Goal: Transaction & Acquisition: Purchase product/service

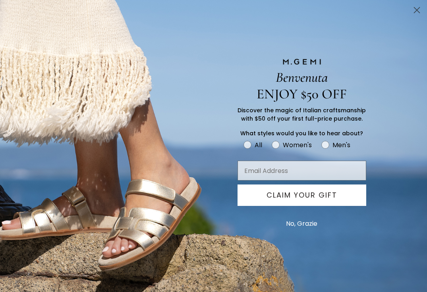
click at [419, 6] on circle "Close dialog" at bounding box center [416, 10] width 13 height 13
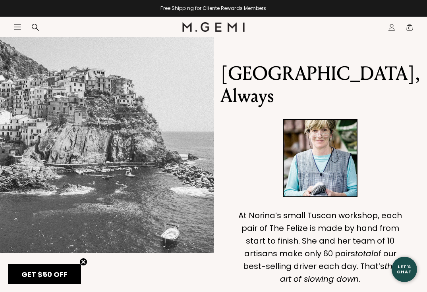
scroll to position [455, 0]
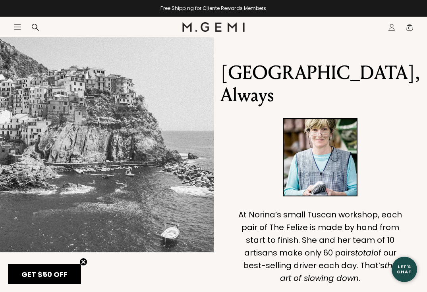
click at [55, 280] on p "GET $50 OFF" at bounding box center [44, 274] width 67 height 11
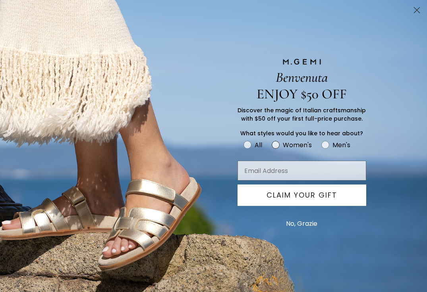
click at [275, 143] on circle "FULLSCREEN Form" at bounding box center [276, 145] width 8 height 8
click at [243, 140] on input "Women's" at bounding box center [243, 139] width 0 height 0
radio input "true"
click at [281, 172] on input "Email Address" at bounding box center [302, 171] width 129 height 20
type input "meganryan27@icloud.com"
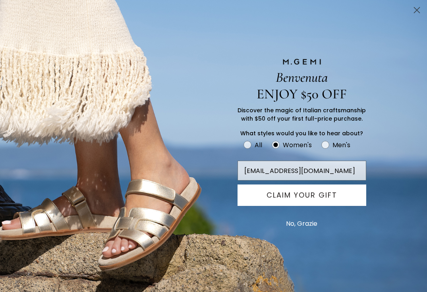
click at [307, 201] on button "CLAIM YOUR GIFT" at bounding box center [302, 195] width 129 height 21
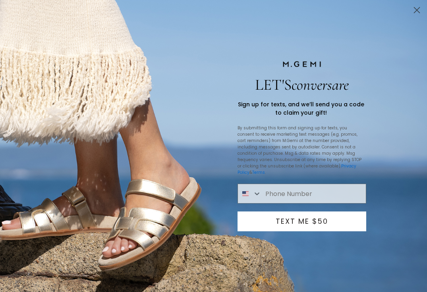
click at [301, 215] on button "TEXT ME $50" at bounding box center [302, 222] width 129 height 20
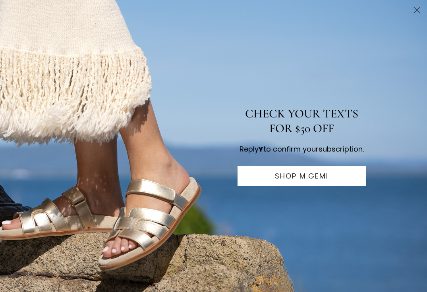
click at [420, 6] on circle "Close dialog" at bounding box center [416, 10] width 13 height 13
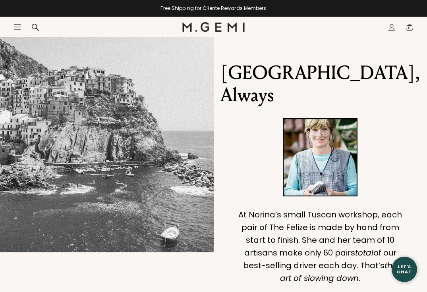
click at [15, 26] on icon "Icons/20x20/hamburger@2x" at bounding box center [18, 27] width 8 height 8
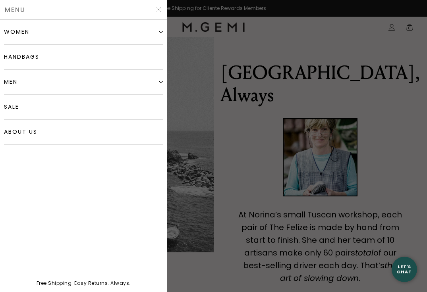
click at [24, 31] on div "women" at bounding box center [16, 32] width 25 height 6
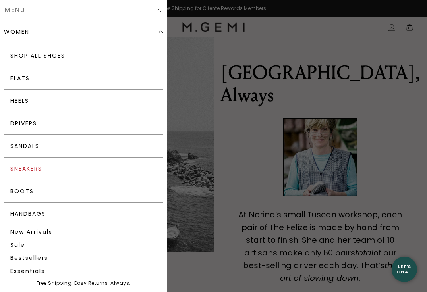
click at [48, 176] on link "Sneakers" at bounding box center [83, 169] width 159 height 23
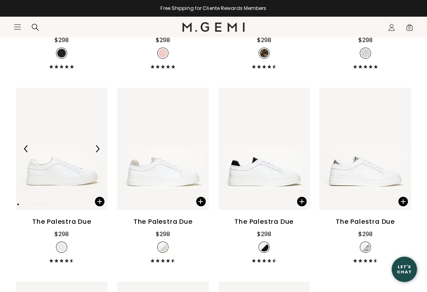
scroll to position [652, 0]
click at [150, 180] on img at bounding box center [163, 148] width 92 height 122
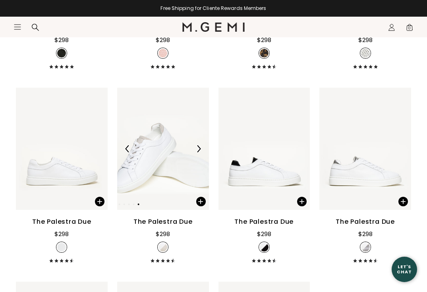
scroll to position [655, 0]
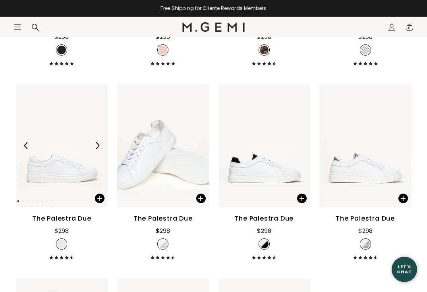
click at [58, 176] on img at bounding box center [62, 146] width 92 height 122
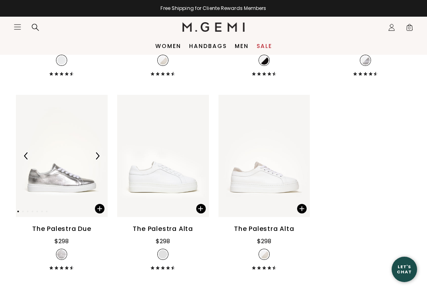
scroll to position [838, 0]
click at [174, 187] on img at bounding box center [163, 156] width 92 height 122
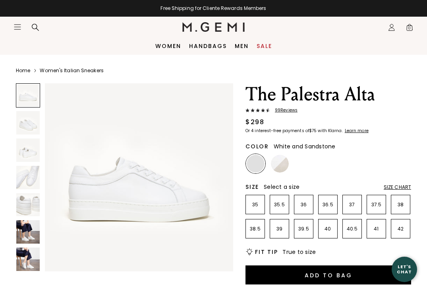
click at [283, 162] on img at bounding box center [280, 164] width 18 height 18
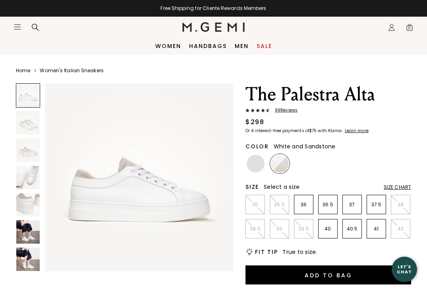
click at [27, 228] on img at bounding box center [27, 231] width 23 height 23
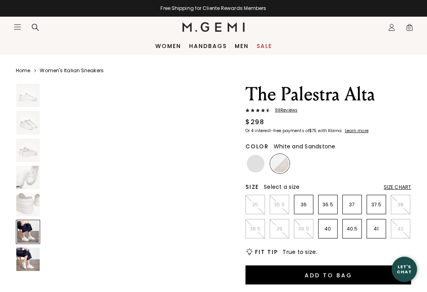
scroll to position [981, 0]
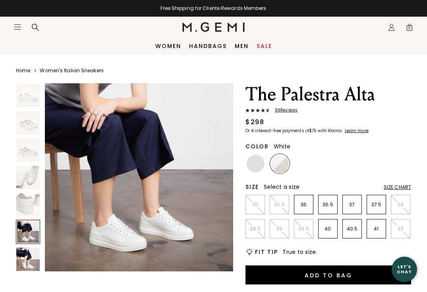
click at [249, 155] on div at bounding box center [255, 163] width 19 height 19
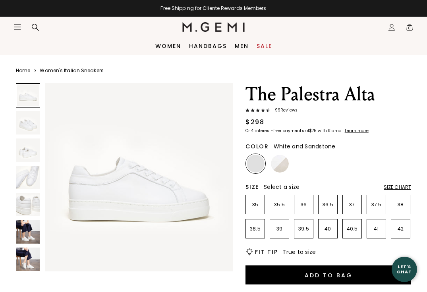
click at [280, 160] on img at bounding box center [280, 164] width 18 height 18
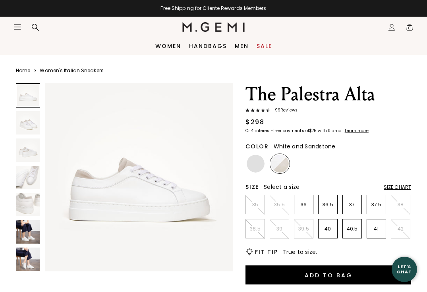
click at [90, 177] on img at bounding box center [139, 177] width 188 height 188
click at [25, 204] on img at bounding box center [27, 204] width 23 height 23
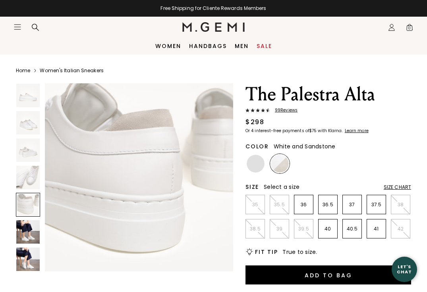
click at [23, 175] on img at bounding box center [27, 177] width 23 height 23
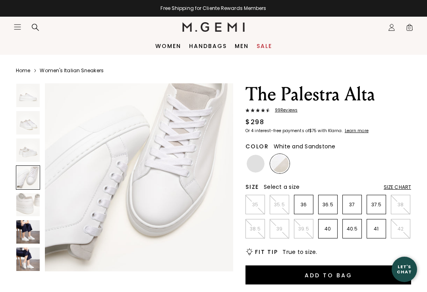
scroll to position [0, 0]
click at [25, 151] on img at bounding box center [27, 150] width 23 height 23
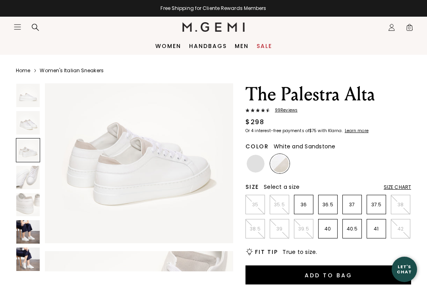
scroll to position [392, 0]
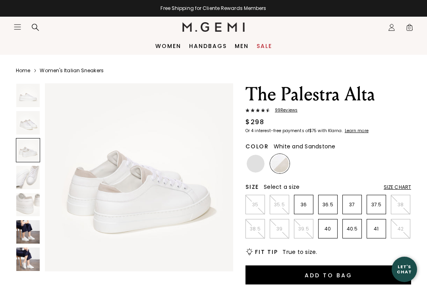
click at [32, 122] on img at bounding box center [27, 122] width 23 height 23
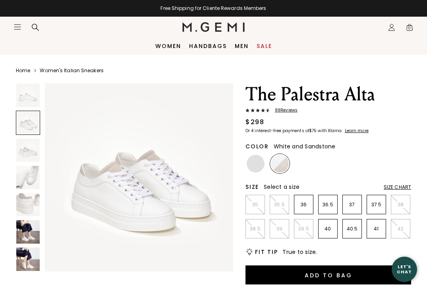
click at [30, 101] on img at bounding box center [27, 95] width 23 height 23
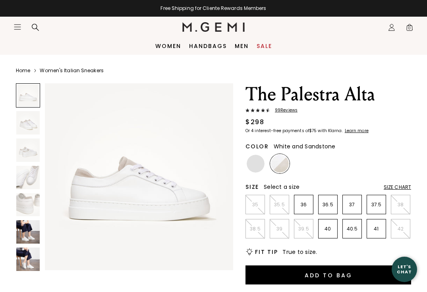
scroll to position [0, 0]
click at [23, 174] on img at bounding box center [27, 177] width 23 height 23
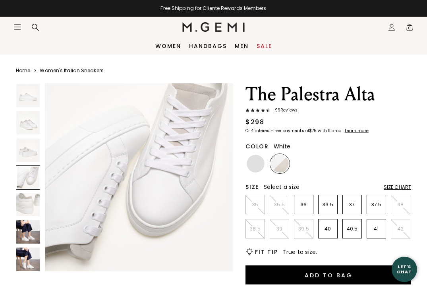
click at [250, 163] on img at bounding box center [256, 164] width 18 height 18
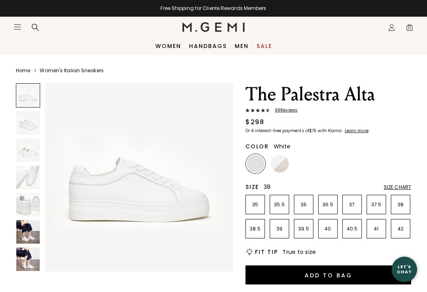
click at [398, 206] on p "38" at bounding box center [400, 205] width 19 height 6
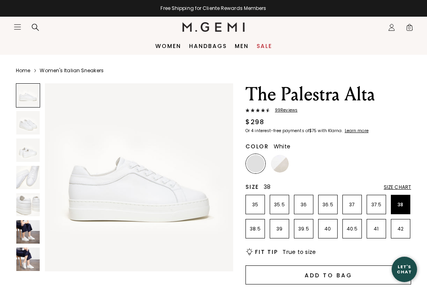
click at [328, 276] on button "Add to Bag" at bounding box center [328, 275] width 166 height 19
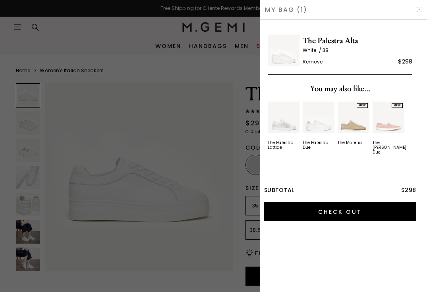
click at [417, 10] on img at bounding box center [419, 9] width 6 height 6
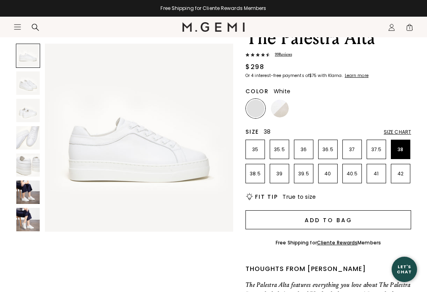
scroll to position [54, 0]
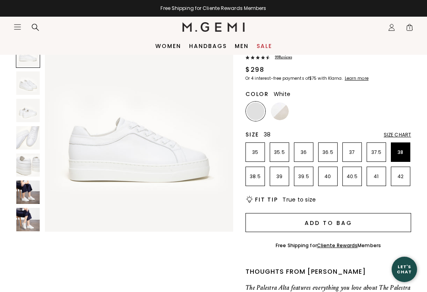
click at [331, 225] on button "Add to Bag" at bounding box center [328, 222] width 166 height 19
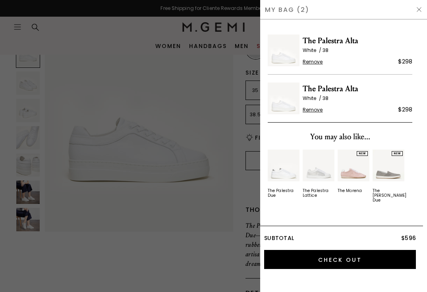
scroll to position [0, 0]
click at [419, 6] on img at bounding box center [419, 9] width 6 height 6
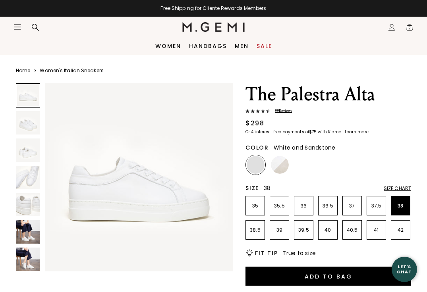
click at [277, 163] on img at bounding box center [280, 165] width 18 height 18
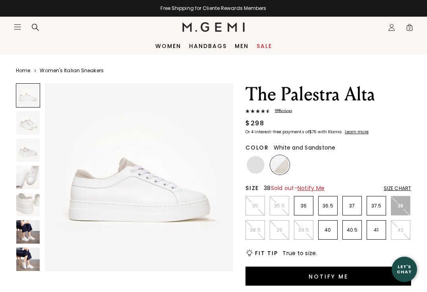
click at [29, 203] on img at bounding box center [27, 204] width 23 height 23
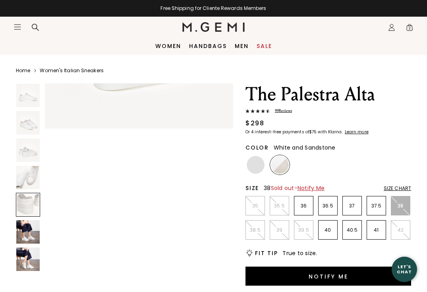
scroll to position [785, 0]
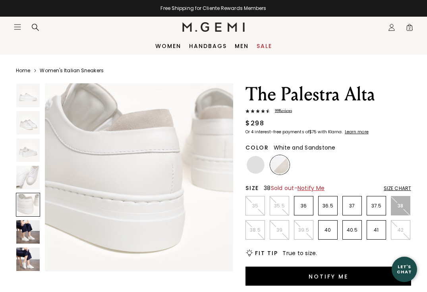
click at [411, 28] on span "2" at bounding box center [410, 29] width 8 height 8
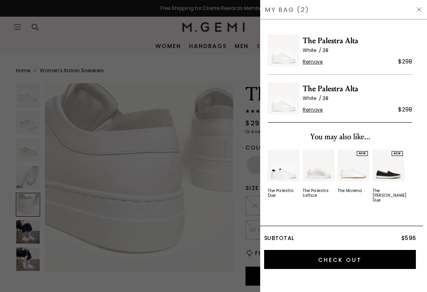
scroll to position [0, 0]
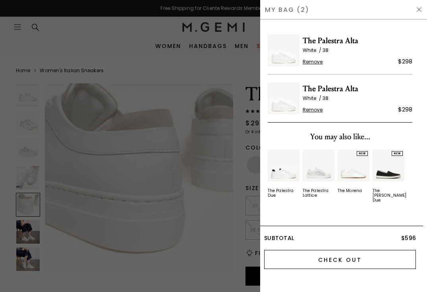
click at [346, 257] on input "Check Out" at bounding box center [340, 259] width 152 height 19
